Goal: Contribute content: Contribute content

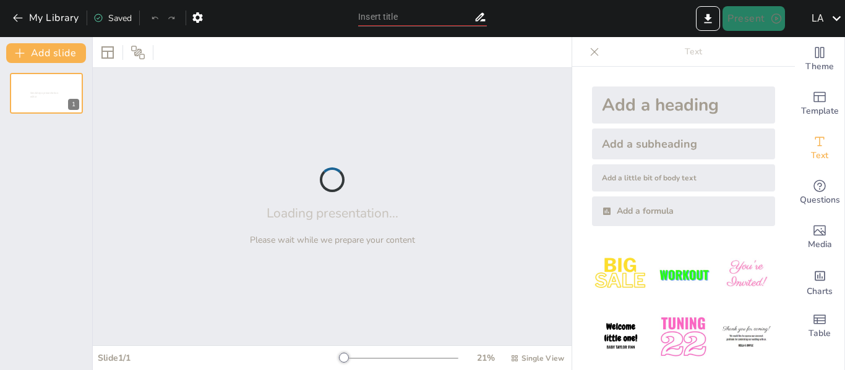
type input "Desafíos y Conocimientos sobre [PERSON_NAME]: Un Quiz Interactivo"
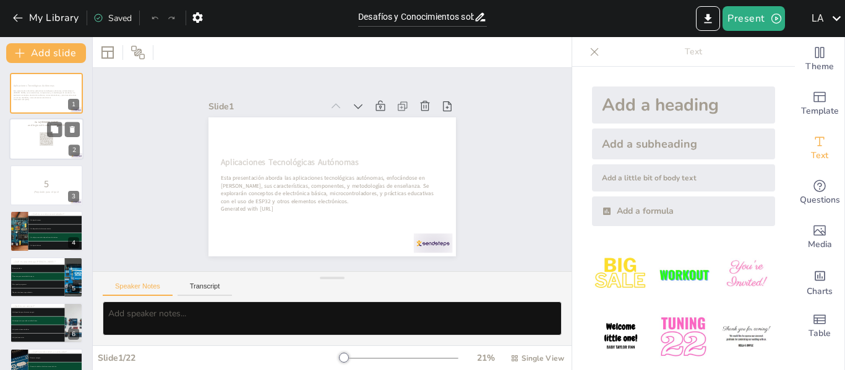
click at [33, 145] on div at bounding box center [46, 140] width 74 height 42
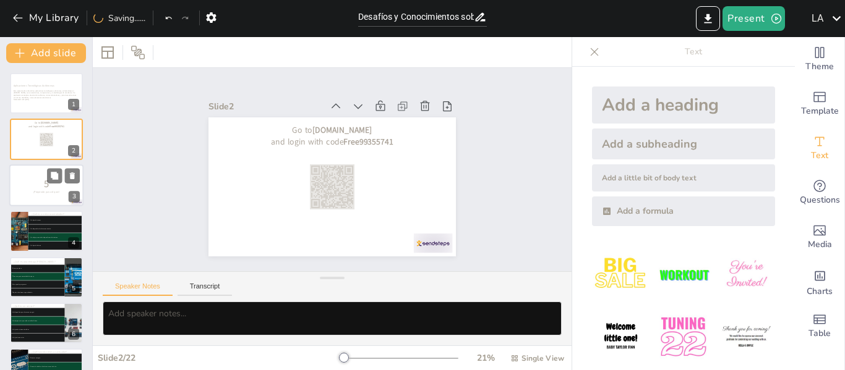
click at [54, 184] on p "5" at bounding box center [46, 184] width 67 height 14
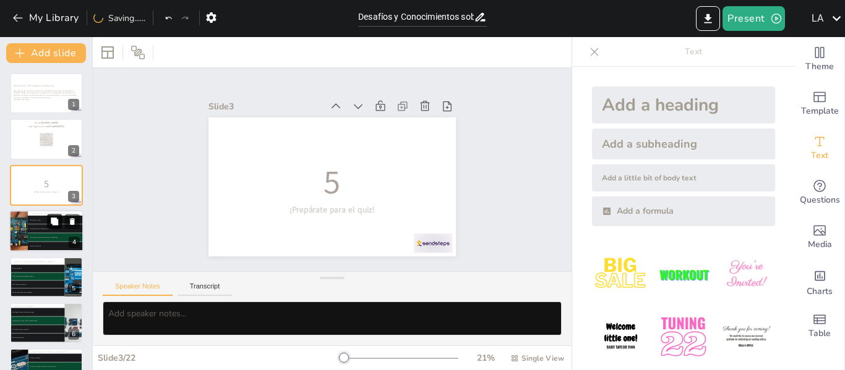
click at [54, 223] on icon at bounding box center [54, 221] width 7 height 7
type textarea "Un microcontrolador es un chip que combina una unidad central de procesamiento …"
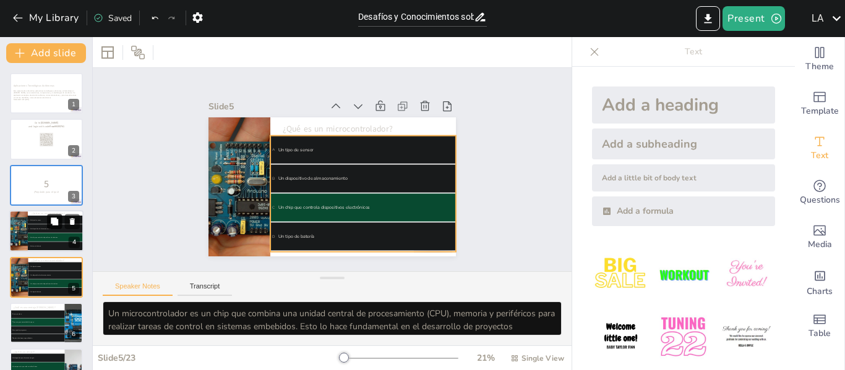
scroll to position [61, 0]
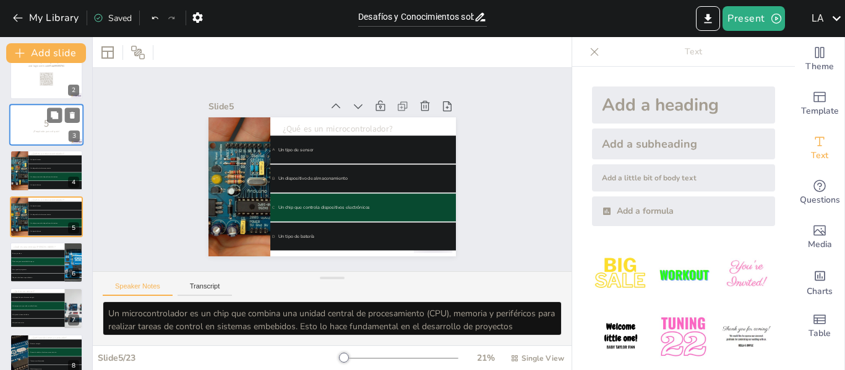
click at [41, 137] on div at bounding box center [46, 125] width 74 height 42
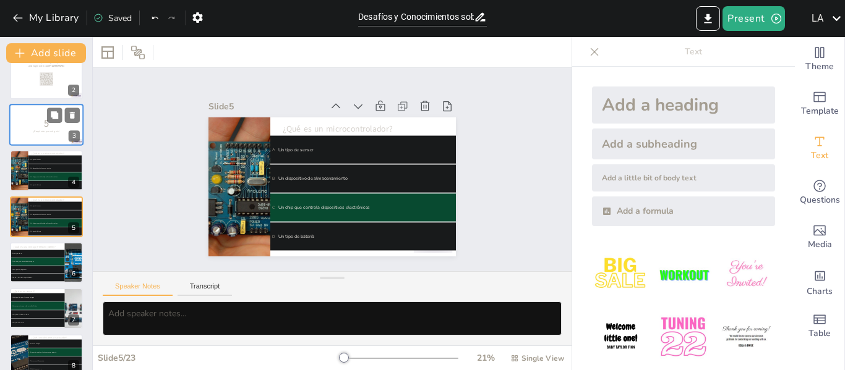
scroll to position [0, 0]
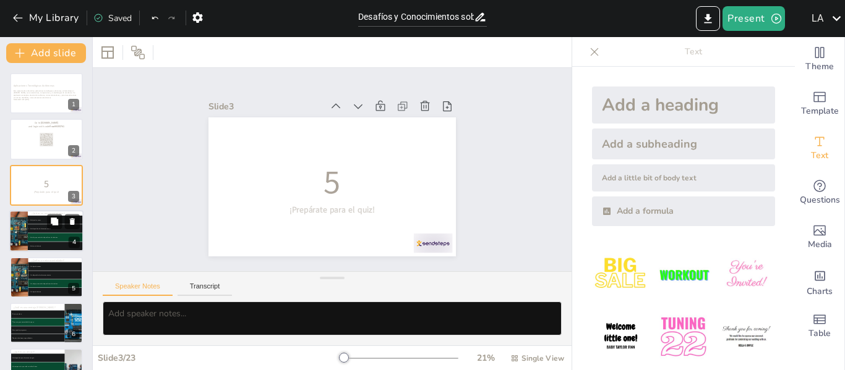
click at [41, 233] on li "B Un dispositivo de almacenamiento" at bounding box center [56, 229] width 56 height 9
type textarea "Un microcontrolador es un chip que combina una unidad central de procesamiento …"
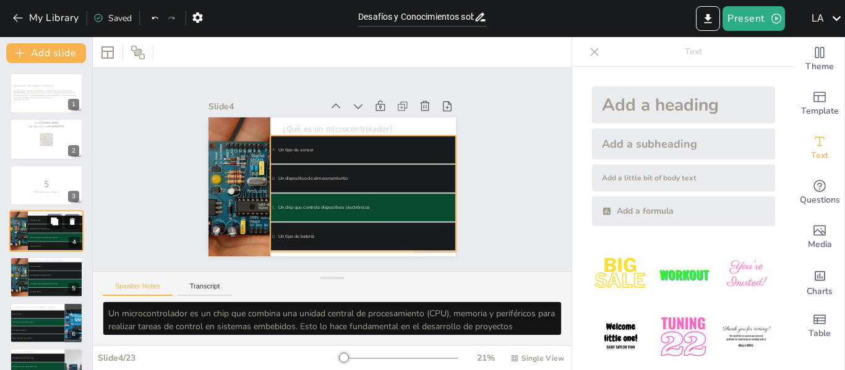
scroll to position [15, 0]
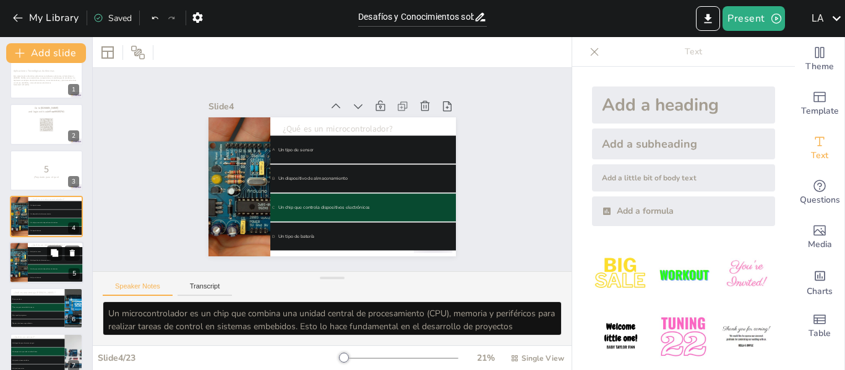
click at [43, 268] on span "C Un chip que controla dispositivos electrónicos" at bounding box center [55, 269] width 54 height 2
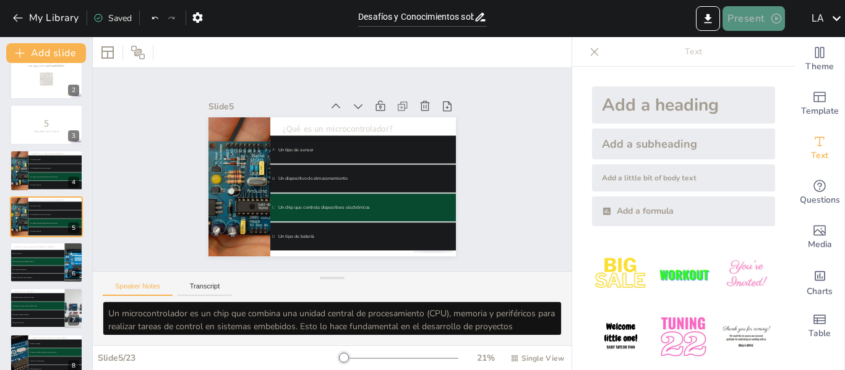
click at [759, 26] on button "Present" at bounding box center [753, 18] width 62 height 25
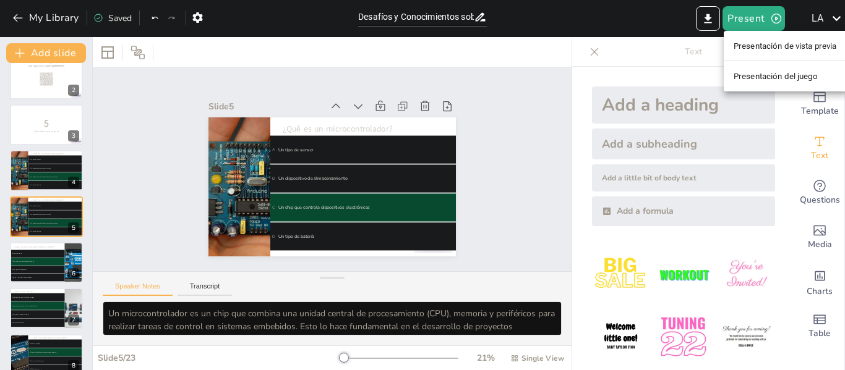
click at [775, 19] on div at bounding box center [422, 185] width 845 height 370
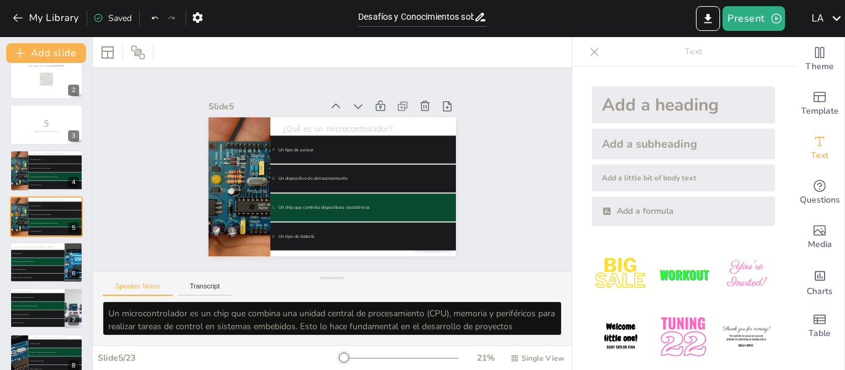
scroll to position [16, 0]
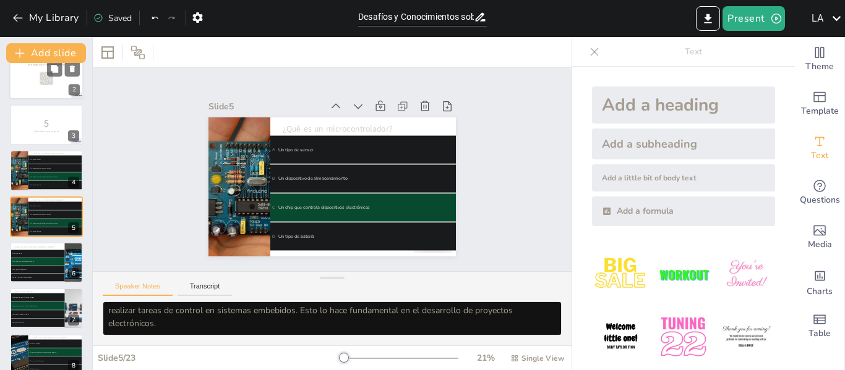
click at [49, 88] on div at bounding box center [46, 79] width 74 height 42
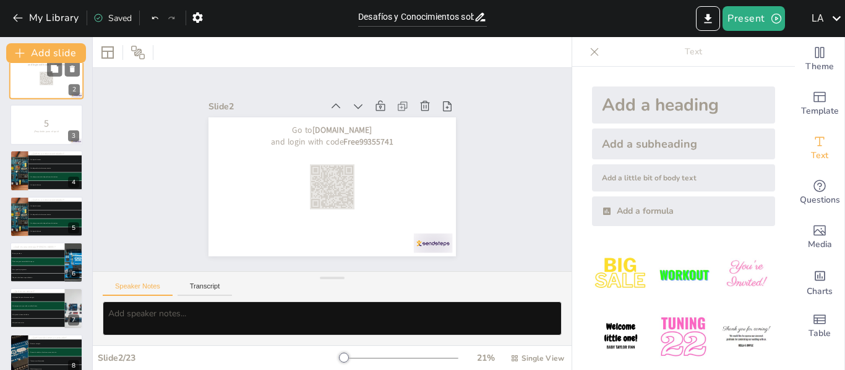
scroll to position [0, 0]
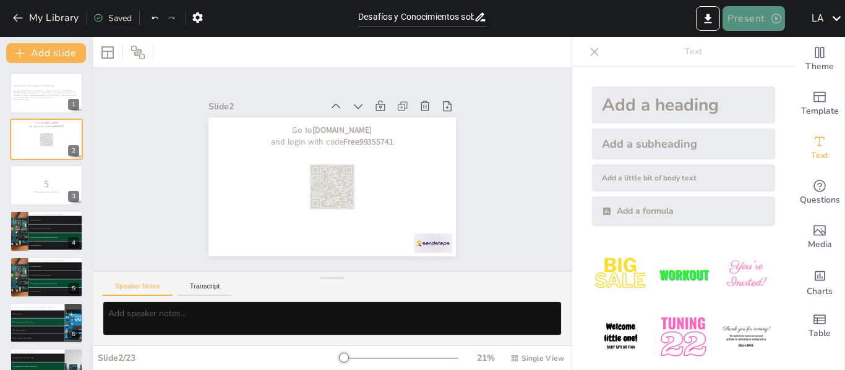
click at [758, 12] on button "Present" at bounding box center [753, 18] width 62 height 25
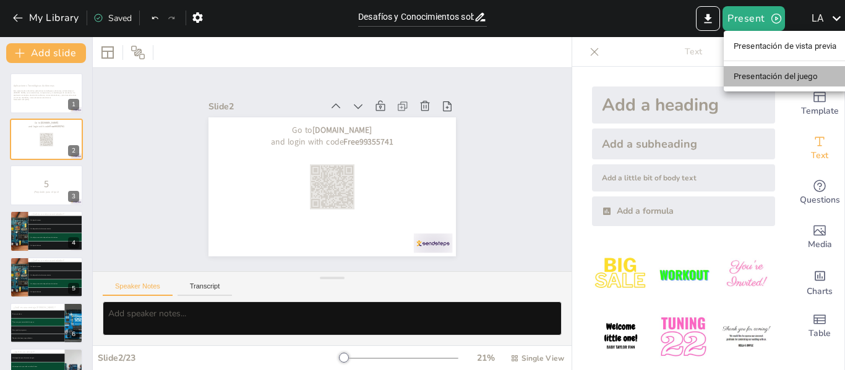
click at [793, 75] on font "Presentación del juego" at bounding box center [776, 76] width 84 height 9
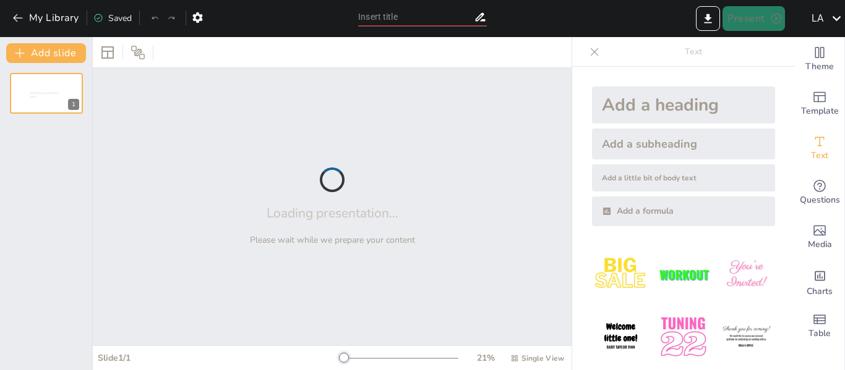
type input "Desafíos y Conocimientos sobre [PERSON_NAME]: Un Quiz Interactivo"
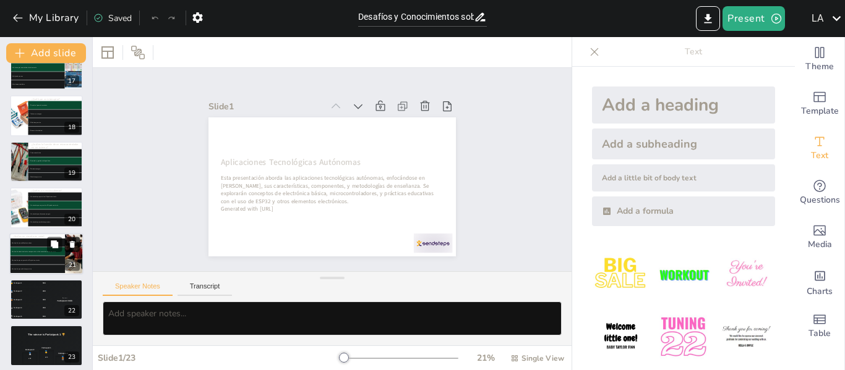
scroll to position [766, 0]
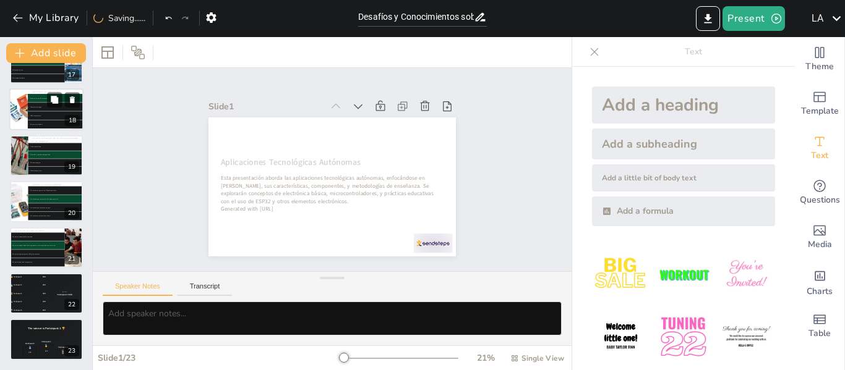
click at [29, 112] on li "C Mide temperatura" at bounding box center [56, 116] width 56 height 9
type textarea "Un interruptor es un dispositivo que permite o interrumpe el paso de corriente …"
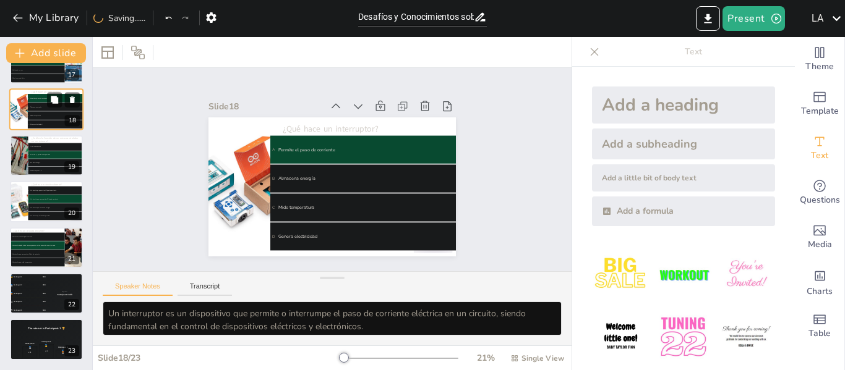
scroll to position [659, 0]
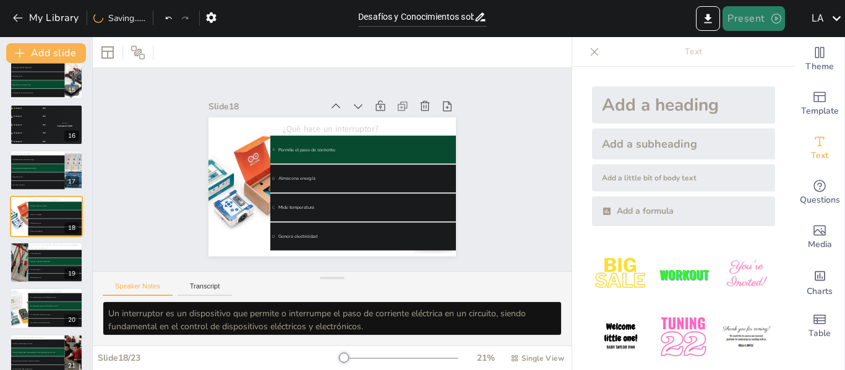
click at [752, 21] on button "Present" at bounding box center [753, 18] width 62 height 25
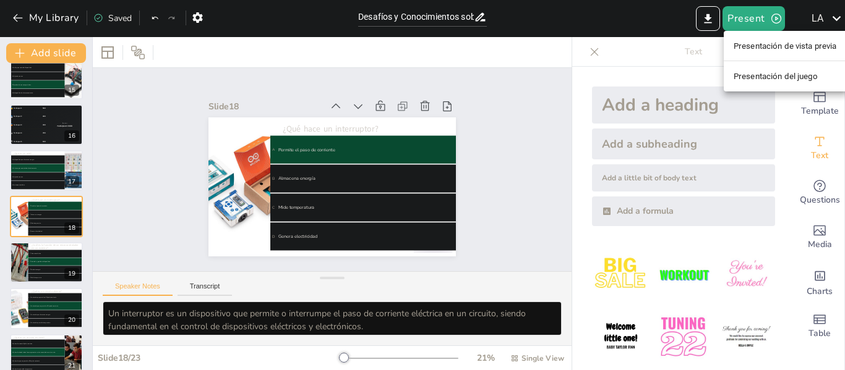
click at [763, 40] on font "Presentación de vista previa" at bounding box center [785, 46] width 103 height 12
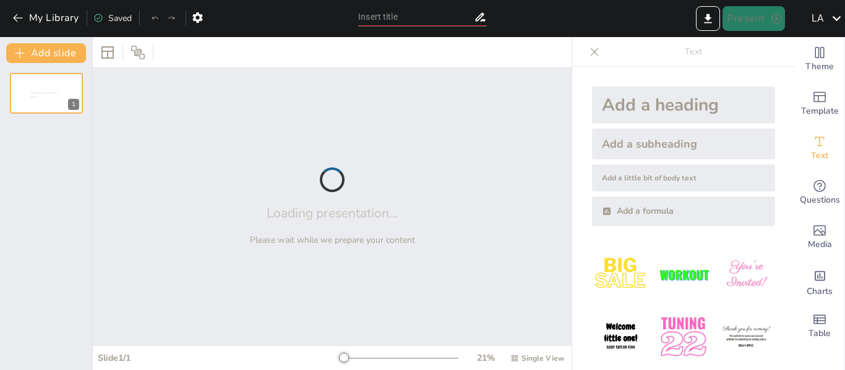
type input "Desafíos y Conocimientos sobre [PERSON_NAME]: Un Quiz Interactivo"
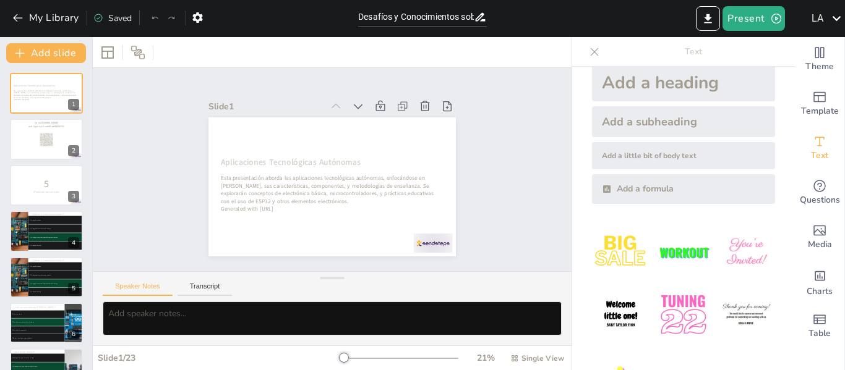
scroll to position [62, 0]
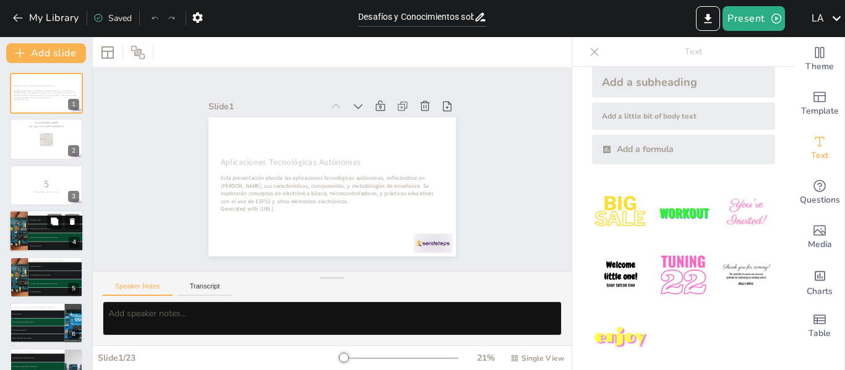
click at [22, 241] on div at bounding box center [18, 231] width 60 height 42
type textarea "Un microcontrolador es un chip que combina una unidad central de procesamiento …"
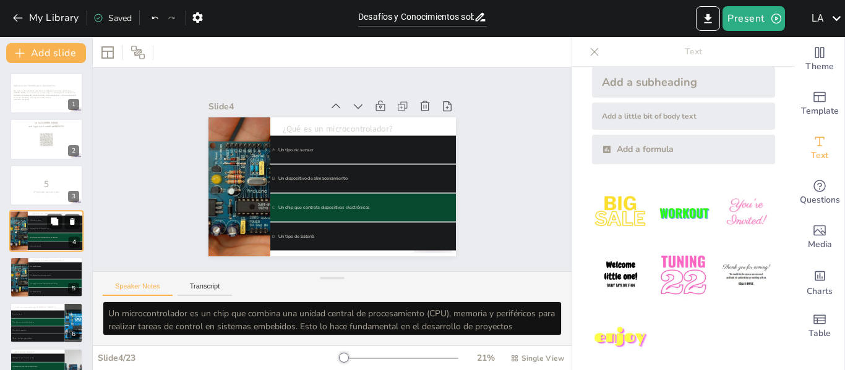
scroll to position [15, 0]
